Goal: Information Seeking & Learning: Learn about a topic

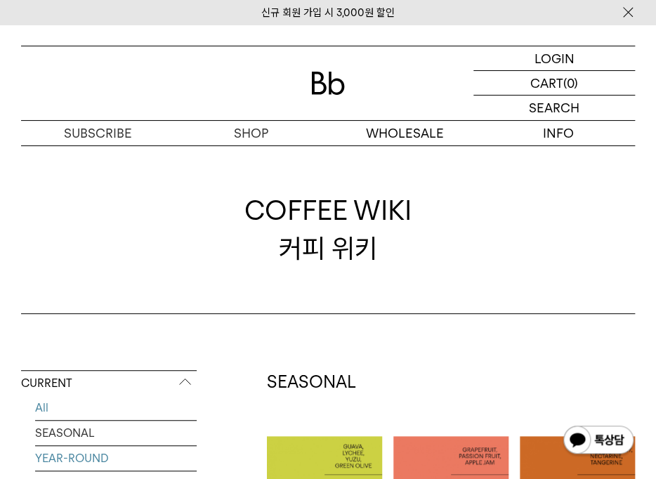
click at [91, 462] on link "YEAR-ROUND" at bounding box center [116, 458] width 162 height 25
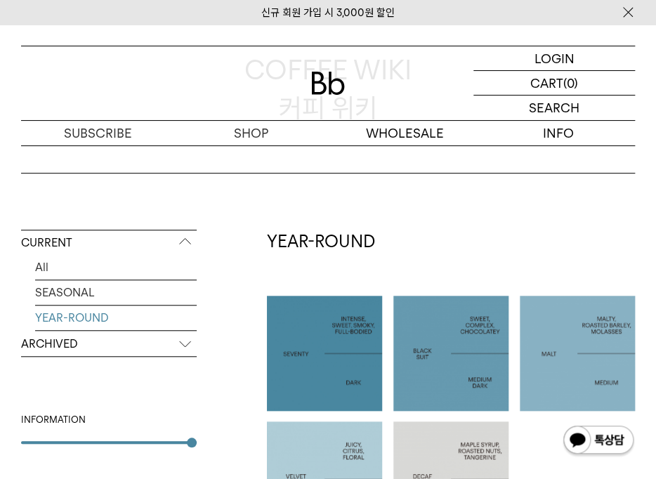
click at [91, 347] on p "ARCHIVED" at bounding box center [109, 343] width 176 height 25
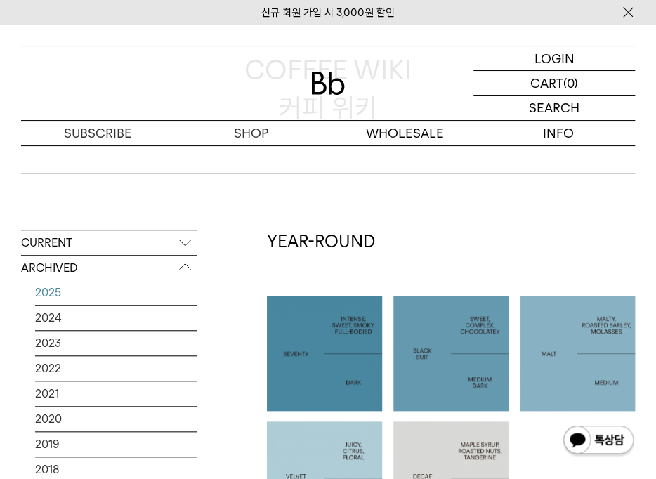
click at [81, 294] on link "2025" at bounding box center [116, 292] width 162 height 25
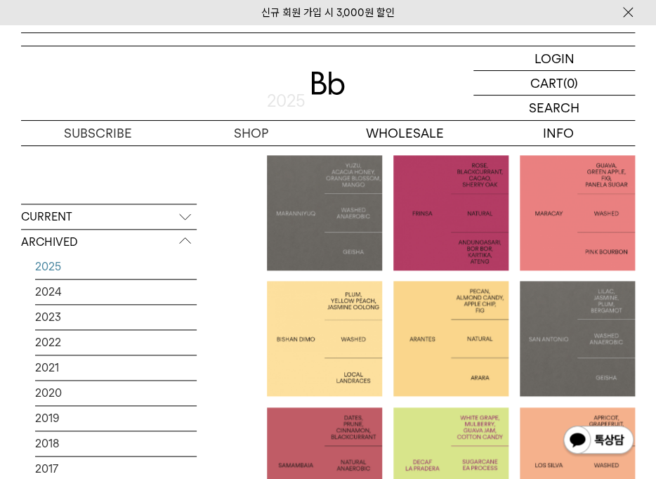
click at [315, 354] on p "ETHIOPIA BISHAN DIMO" at bounding box center [324, 338] width 115 height 31
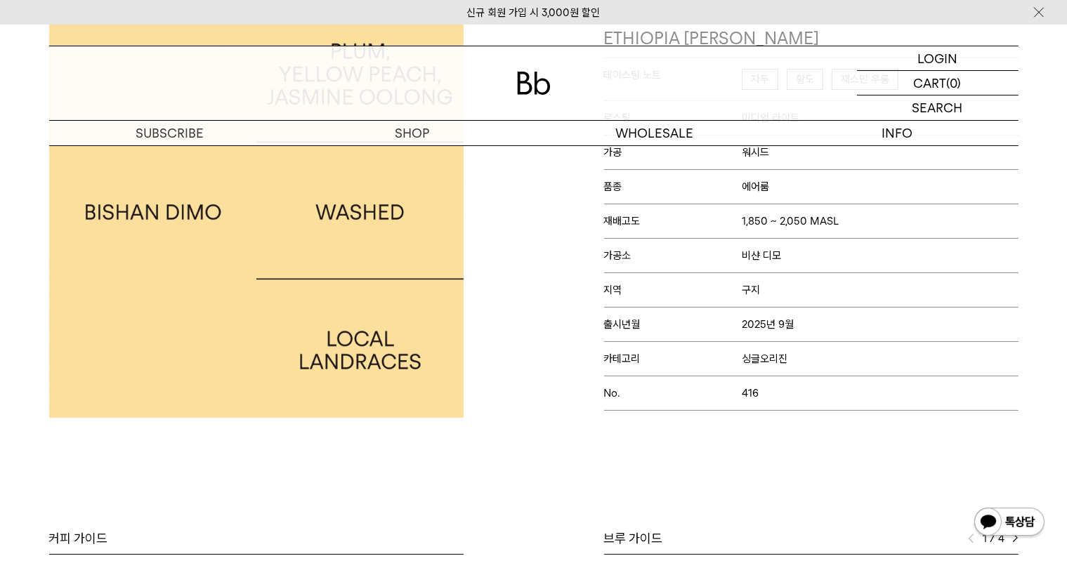
scroll to position [211, 0]
